Goal: Information Seeking & Learning: Learn about a topic

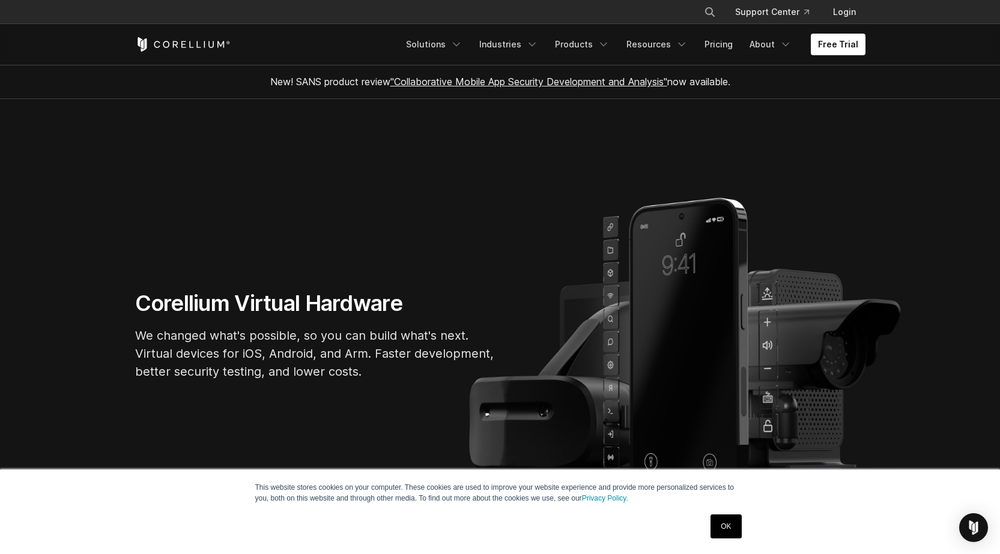
click at [729, 535] on link "OK" at bounding box center [726, 527] width 31 height 24
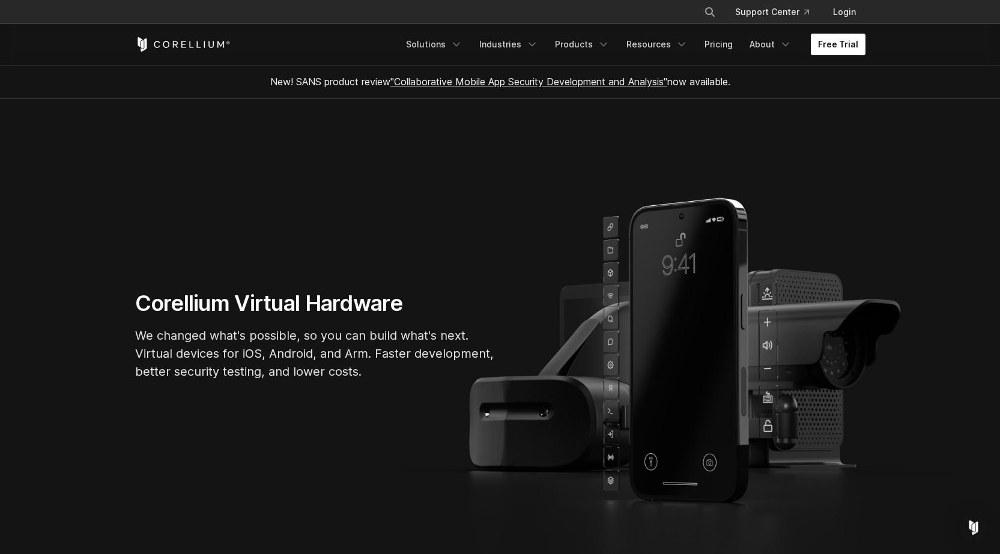
click at [828, 46] on link "Free Trial" at bounding box center [838, 45] width 55 height 22
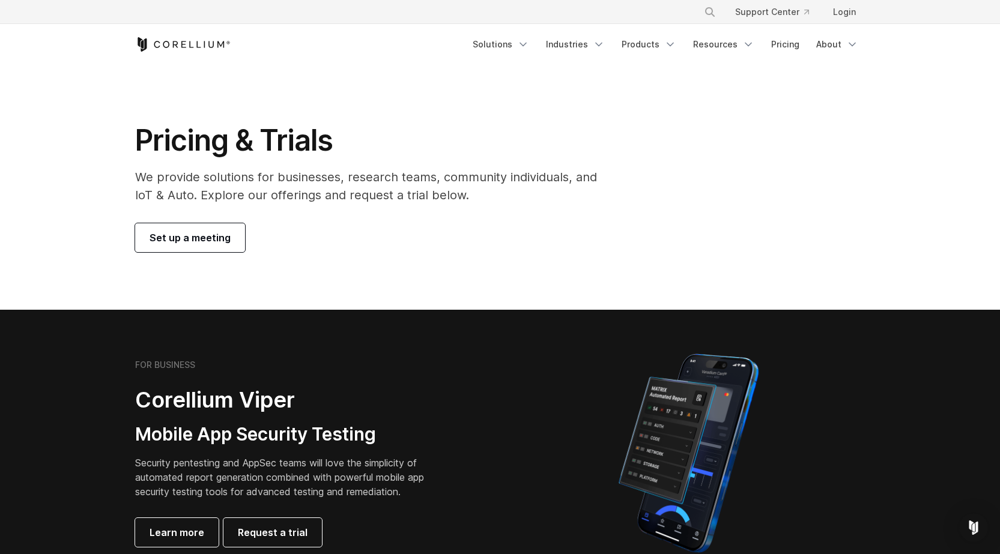
click at [212, 46] on icon "Corellium Home" at bounding box center [183, 44] width 96 height 14
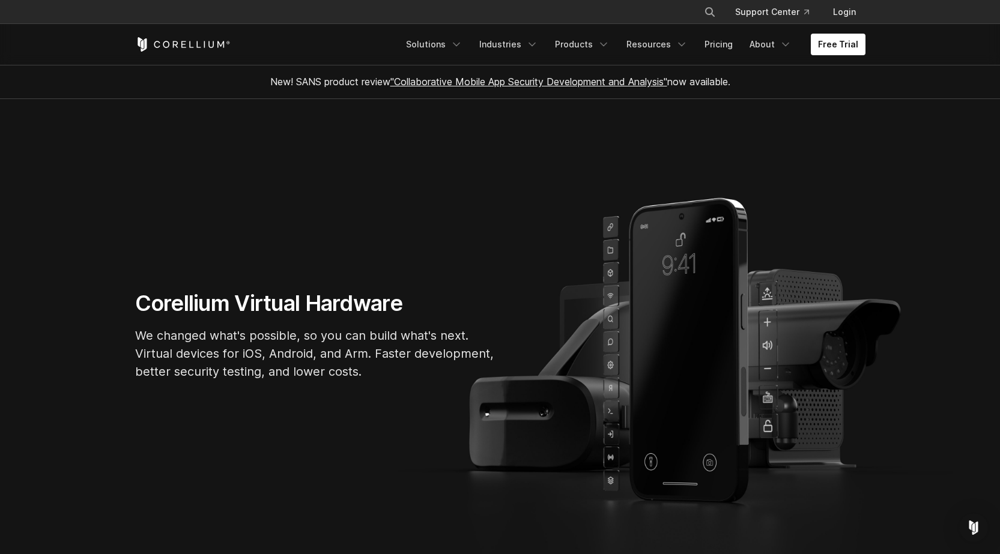
click at [214, 45] on icon "Corellium Home" at bounding box center [183, 44] width 96 height 14
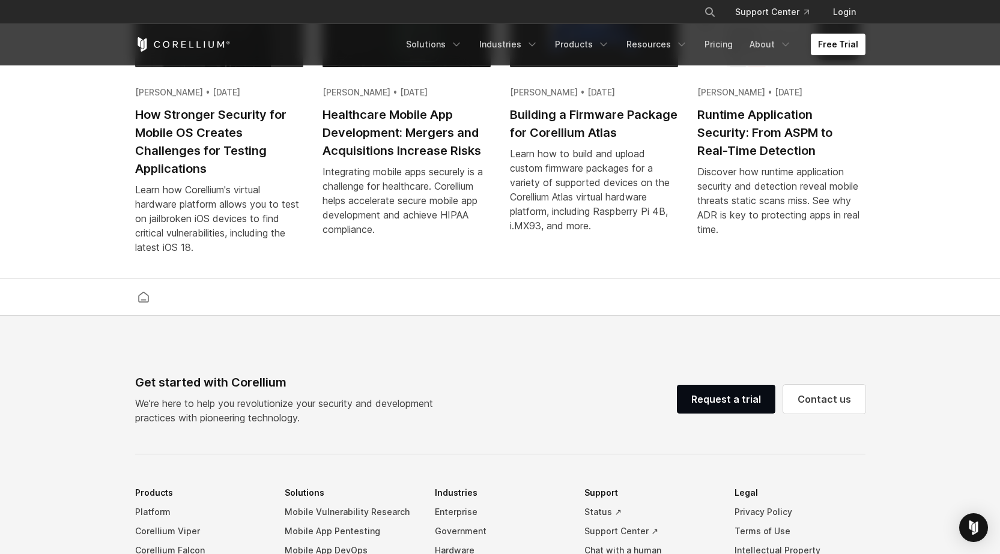
scroll to position [2822, 0]
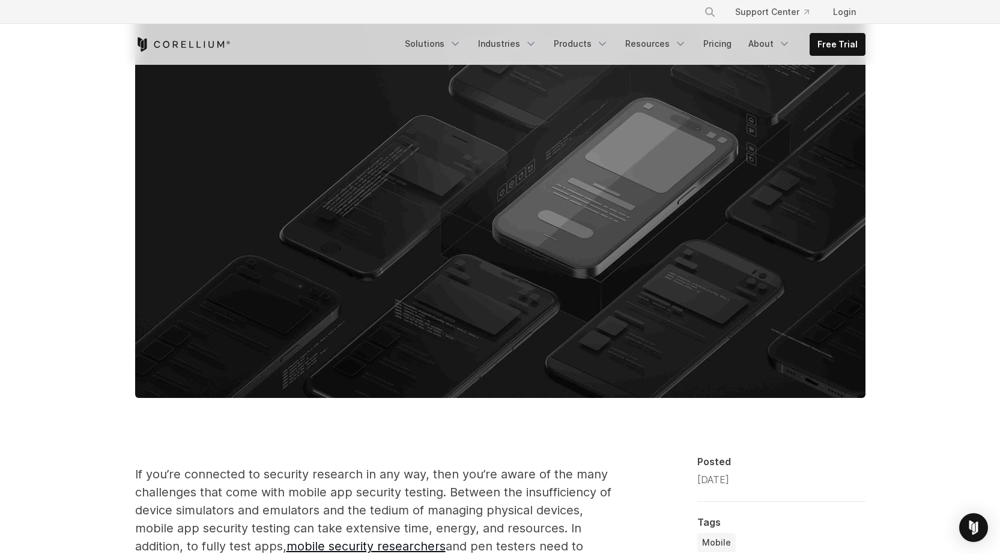
scroll to position [180, 0]
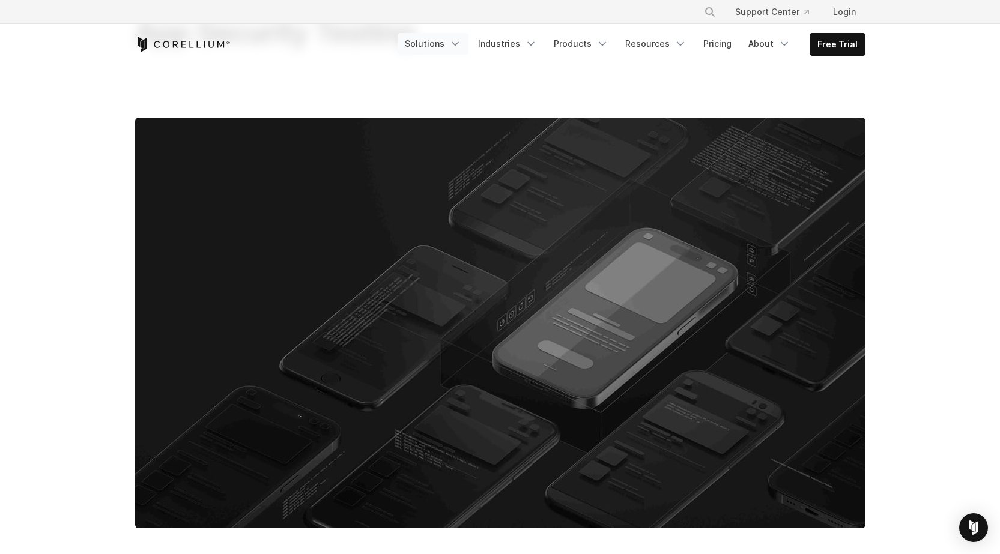
click at [448, 43] on link "Solutions" at bounding box center [433, 44] width 71 height 22
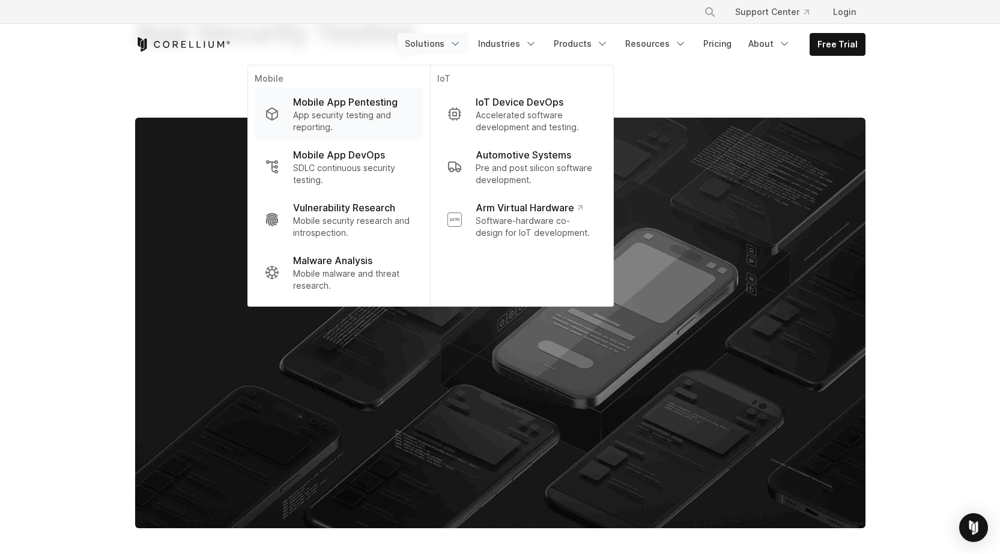
click at [398, 113] on p "App security testing and reporting." at bounding box center [353, 121] width 120 height 24
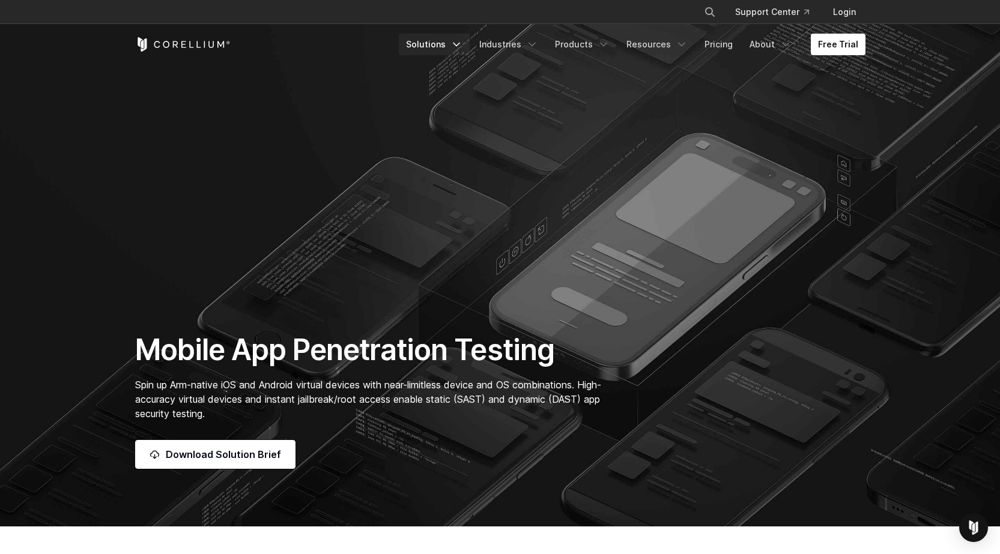
click at [462, 40] on icon "Navigation Menu" at bounding box center [457, 44] width 12 height 12
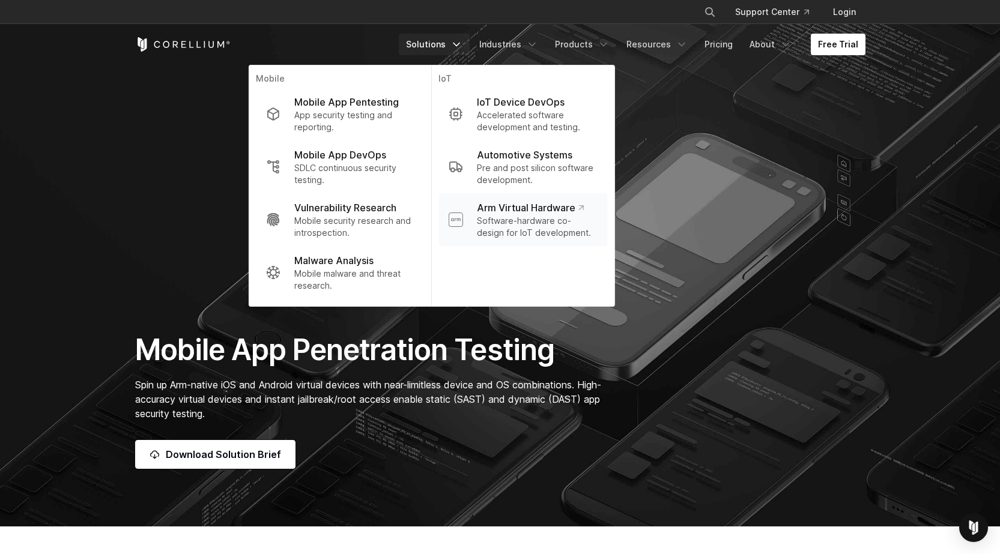
click at [562, 228] on p "Software-hardware co-design for IoT development." at bounding box center [537, 227] width 120 height 24
